Goal: Information Seeking & Learning: Find specific fact

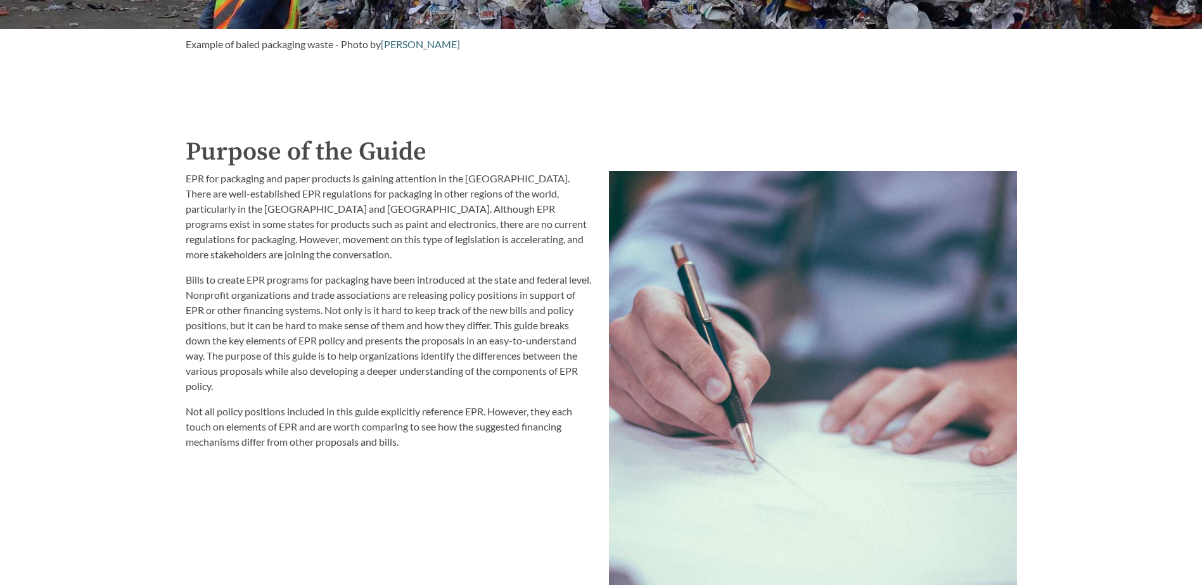
scroll to position [1394, 0]
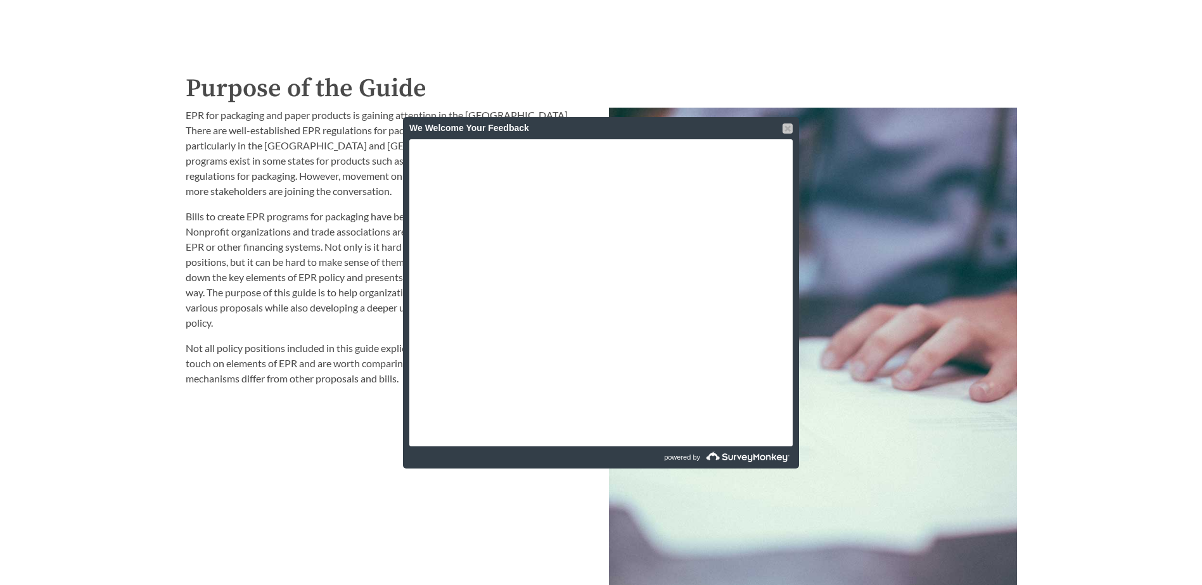
click at [789, 128] on div at bounding box center [787, 129] width 10 height 10
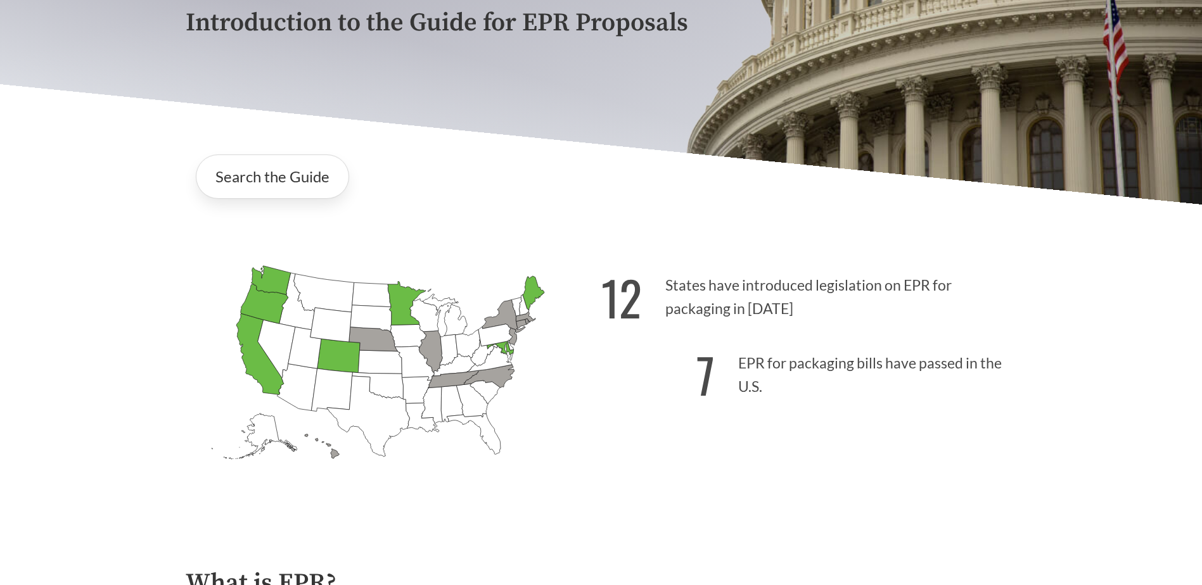
scroll to position [317, 0]
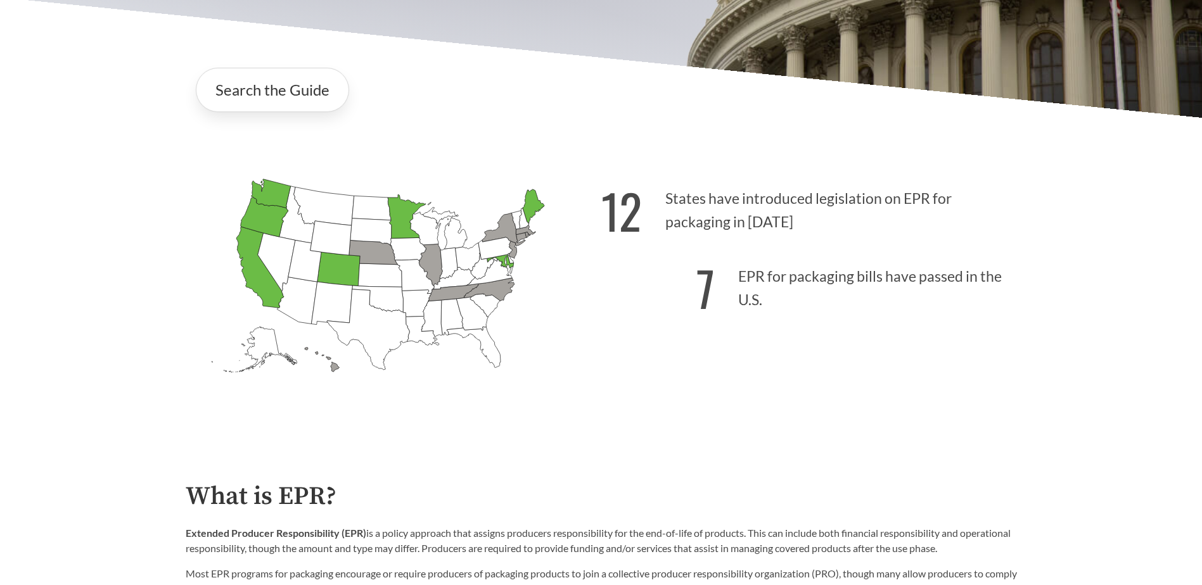
drag, startPoint x: 674, startPoint y: 200, endPoint x: 794, endPoint y: 222, distance: 121.7
click at [794, 222] on p "12 States have introduced legislation on EPR for packaging in [DATE]" at bounding box center [809, 207] width 416 height 78
click at [676, 205] on p "12 States have introduced legislation on EPR for packaging in [DATE]" at bounding box center [809, 207] width 416 height 78
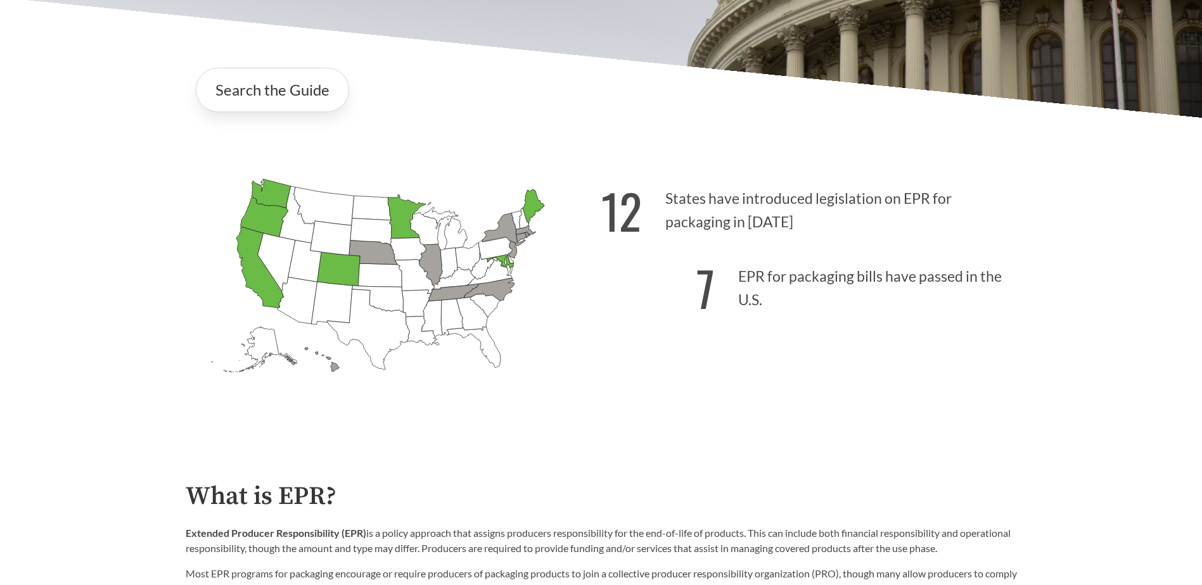
click at [802, 244] on p "12 States have introduced legislation on EPR for packaging in [DATE]" at bounding box center [809, 207] width 416 height 78
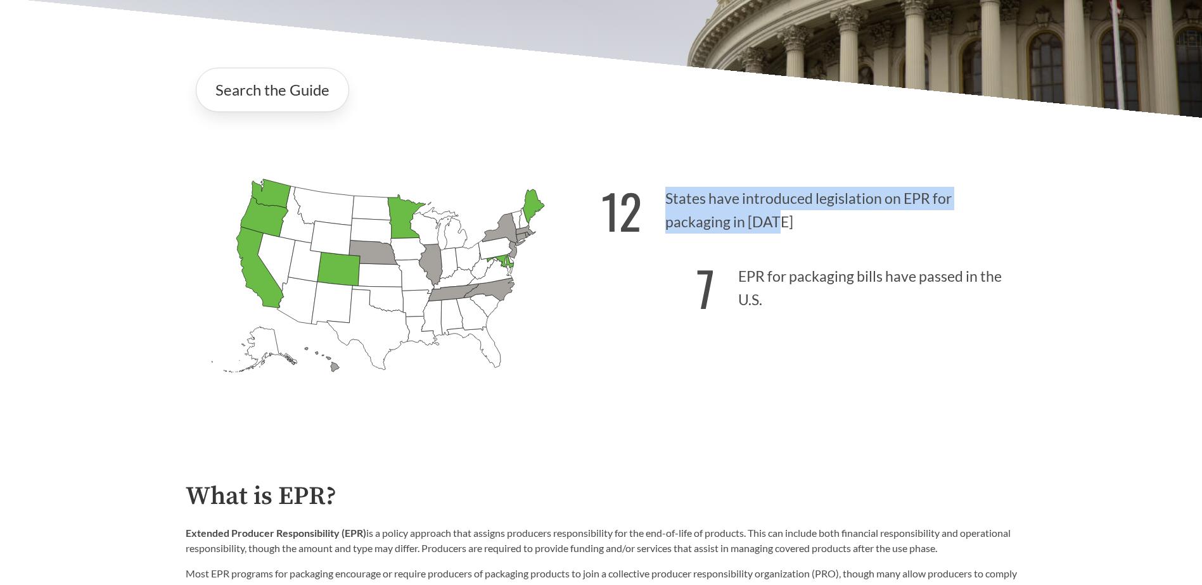
drag, startPoint x: 675, startPoint y: 200, endPoint x: 782, endPoint y: 226, distance: 109.6
click at [782, 226] on p "12 States have introduced legislation on EPR for packaging in [DATE]" at bounding box center [809, 207] width 416 height 78
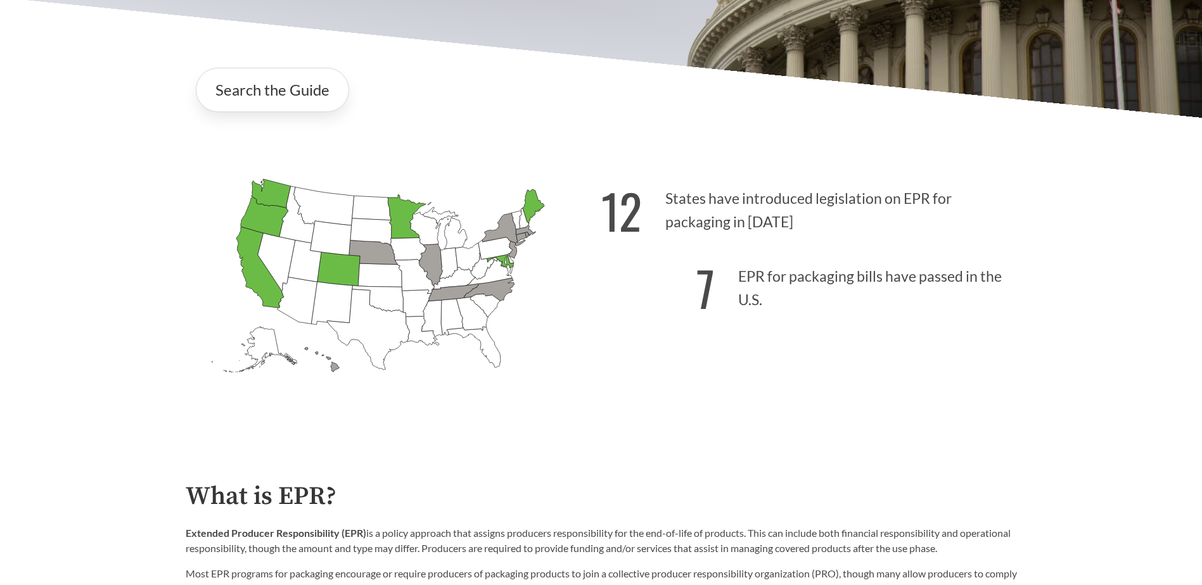
drag, startPoint x: 782, startPoint y: 226, endPoint x: 732, endPoint y: 215, distance: 50.7
click at [741, 277] on p "7 EPR for packaging bills have passed in the U.S." at bounding box center [809, 285] width 416 height 78
drag, startPoint x: 745, startPoint y: 280, endPoint x: 791, endPoint y: 309, distance: 53.8
click at [791, 309] on p "7 EPR for packaging bills have passed in the U.S." at bounding box center [809, 285] width 416 height 78
drag, startPoint x: 791, startPoint y: 309, endPoint x: 767, endPoint y: 297, distance: 26.1
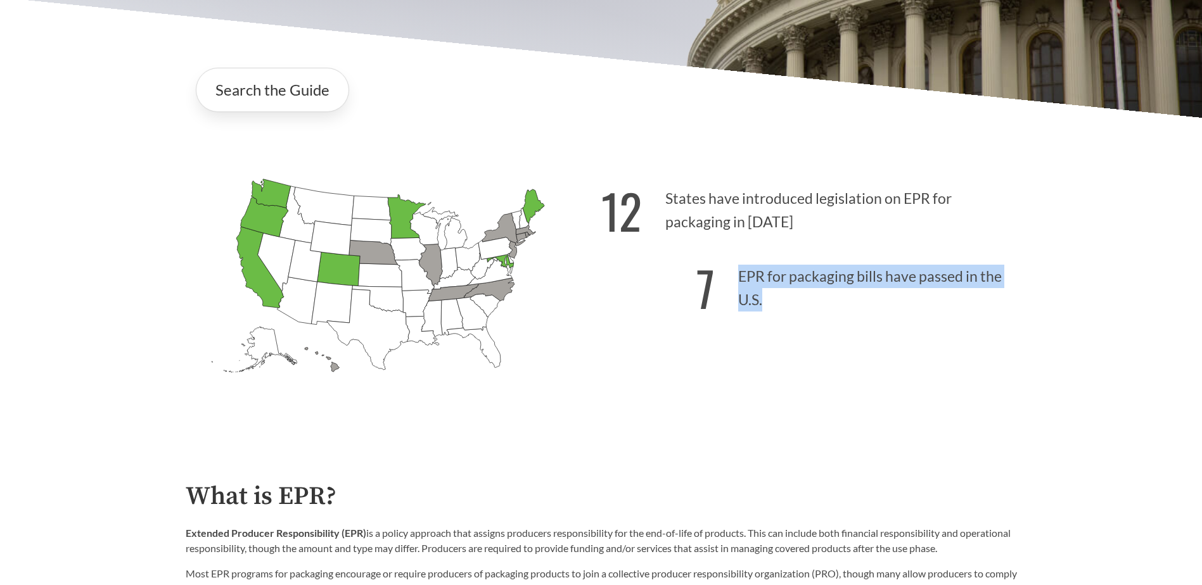
copy p "EPR for packaging bills have passed in the U.S."
